Goal: Find specific page/section: Find specific page/section

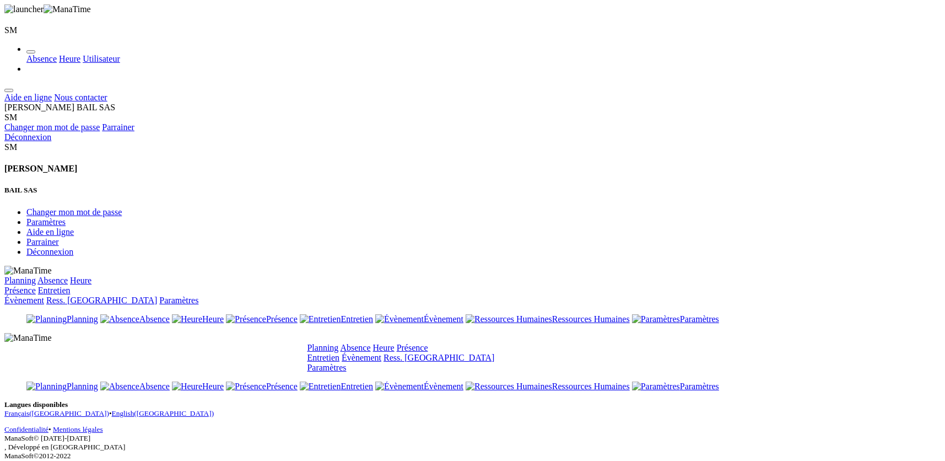
click at [339, 343] on link "Planning" at bounding box center [322, 347] width 31 height 9
